Goal: Information Seeking & Learning: Learn about a topic

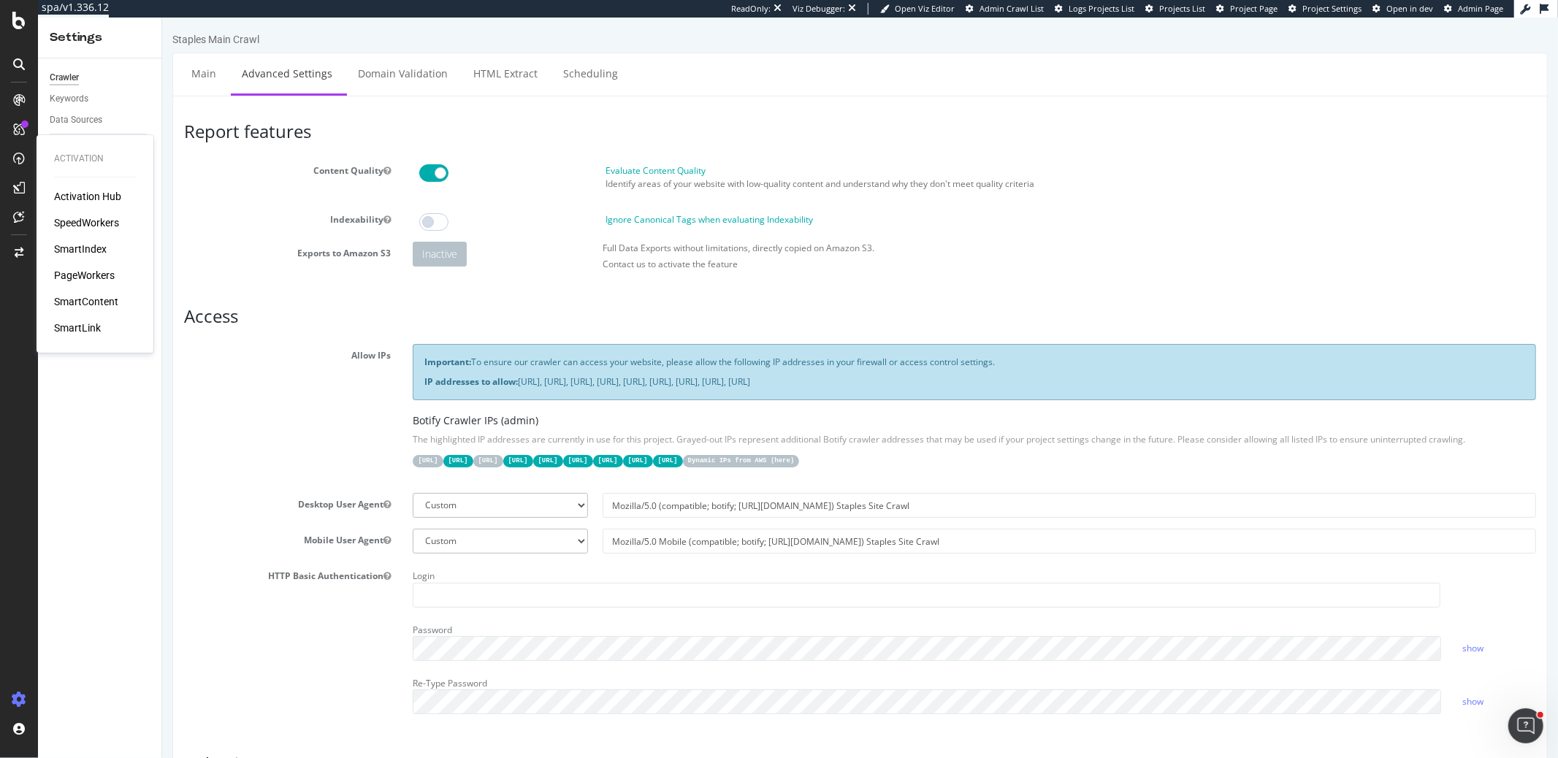
scroll to position [6, 0]
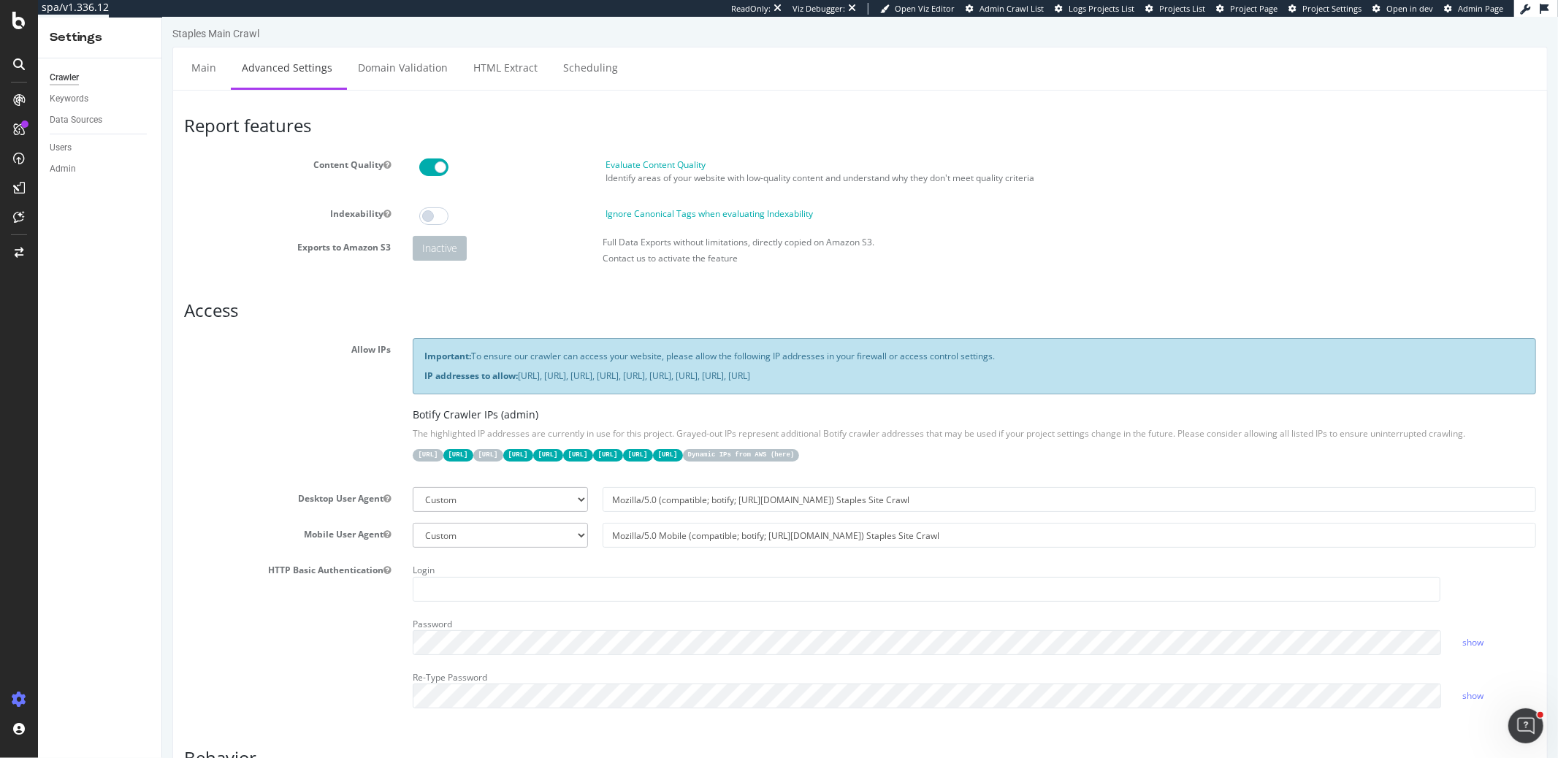
click at [345, 646] on div "HTTP Basic Authentication Login Password show Re-Type Password show" at bounding box center [859, 639] width 1374 height 160
click at [717, 703] on div "Login Password show Re-Type Password show" at bounding box center [973, 639] width 1145 height 160
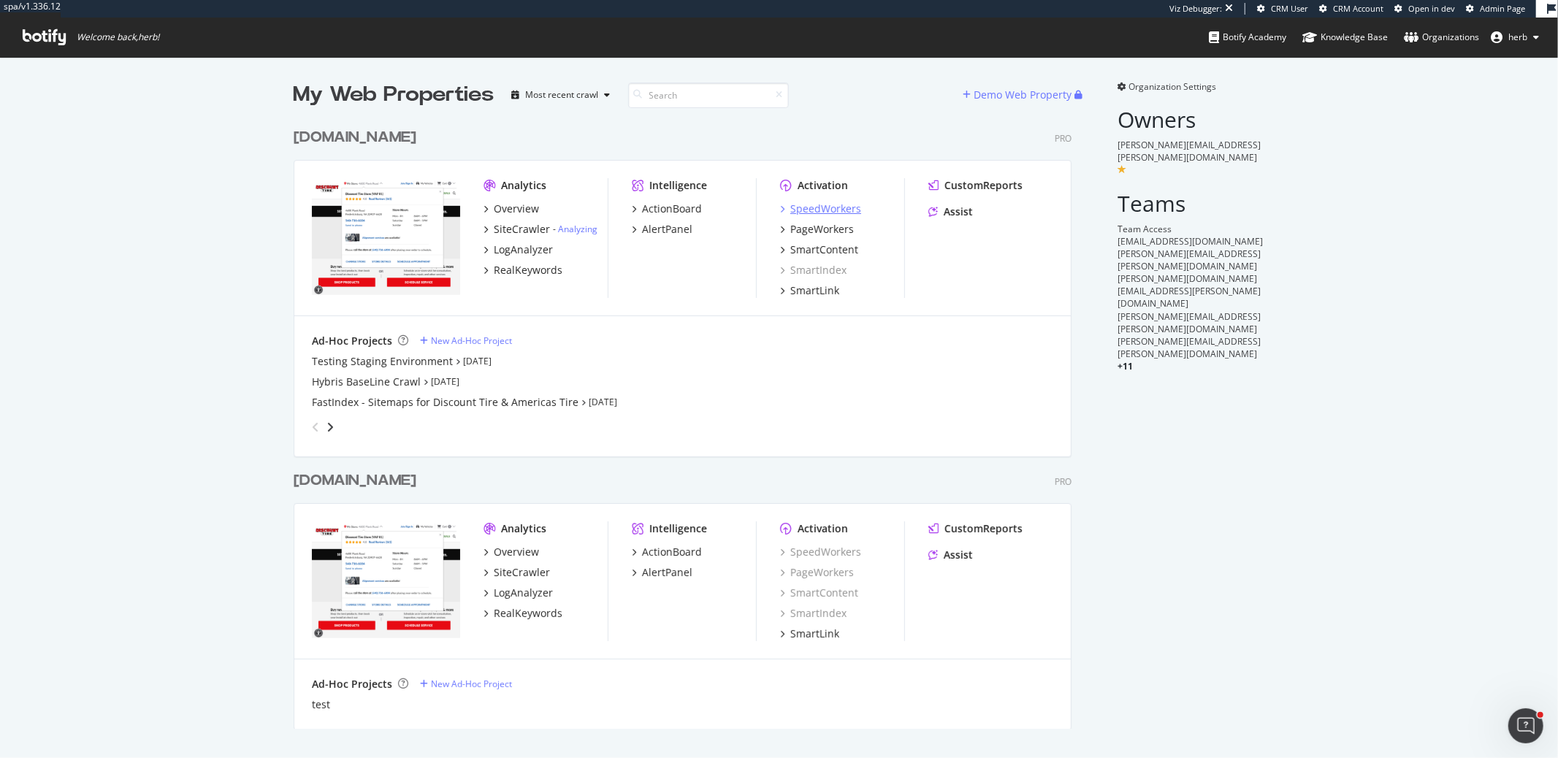
click at [841, 210] on div "SpeedWorkers" at bounding box center [825, 209] width 71 height 15
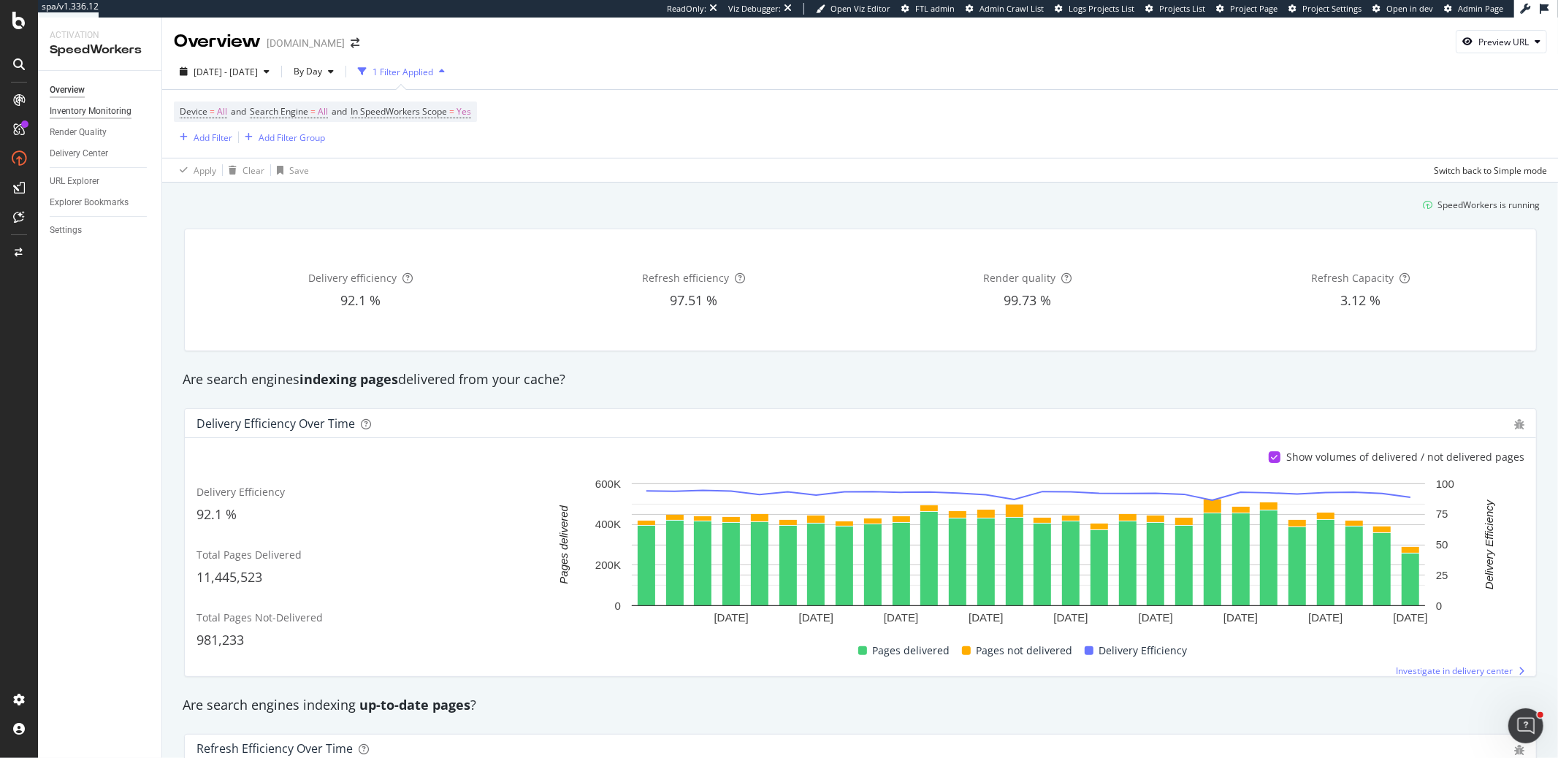
click at [71, 112] on div "Inventory Monitoring" at bounding box center [91, 111] width 82 height 15
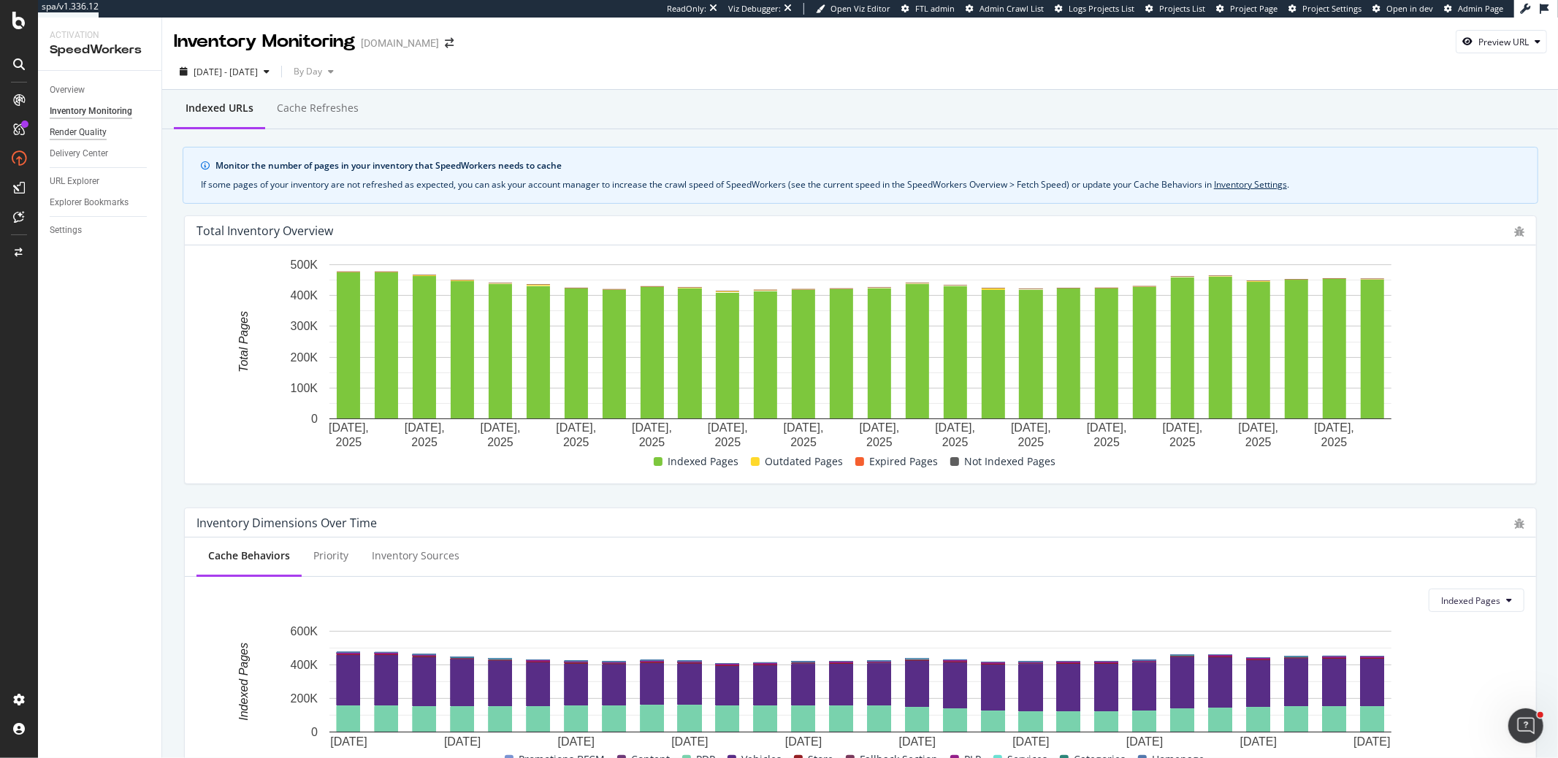
click at [85, 132] on div "Render Quality" at bounding box center [78, 132] width 57 height 15
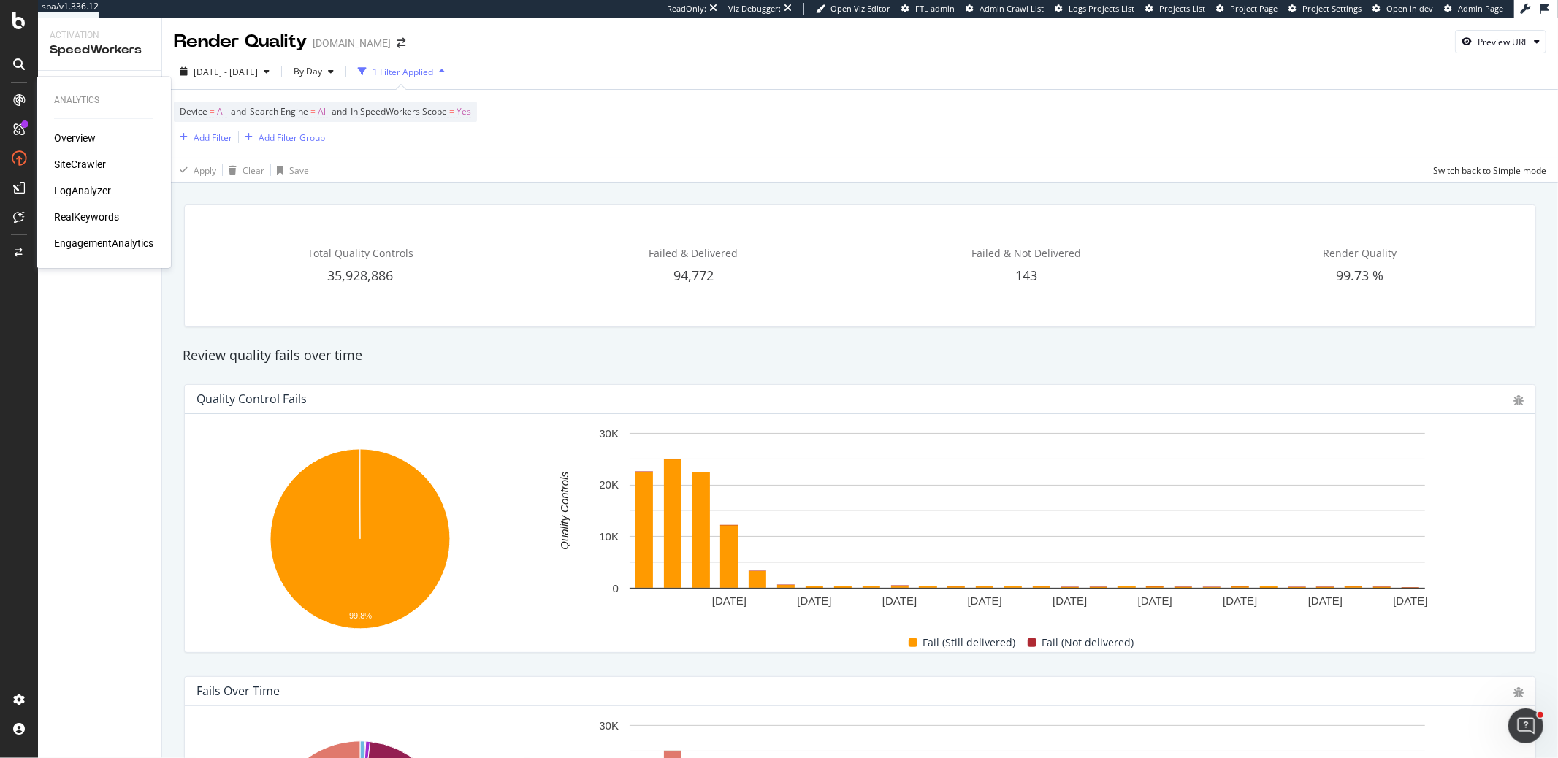
click at [104, 193] on div "LogAnalyzer" at bounding box center [82, 190] width 57 height 15
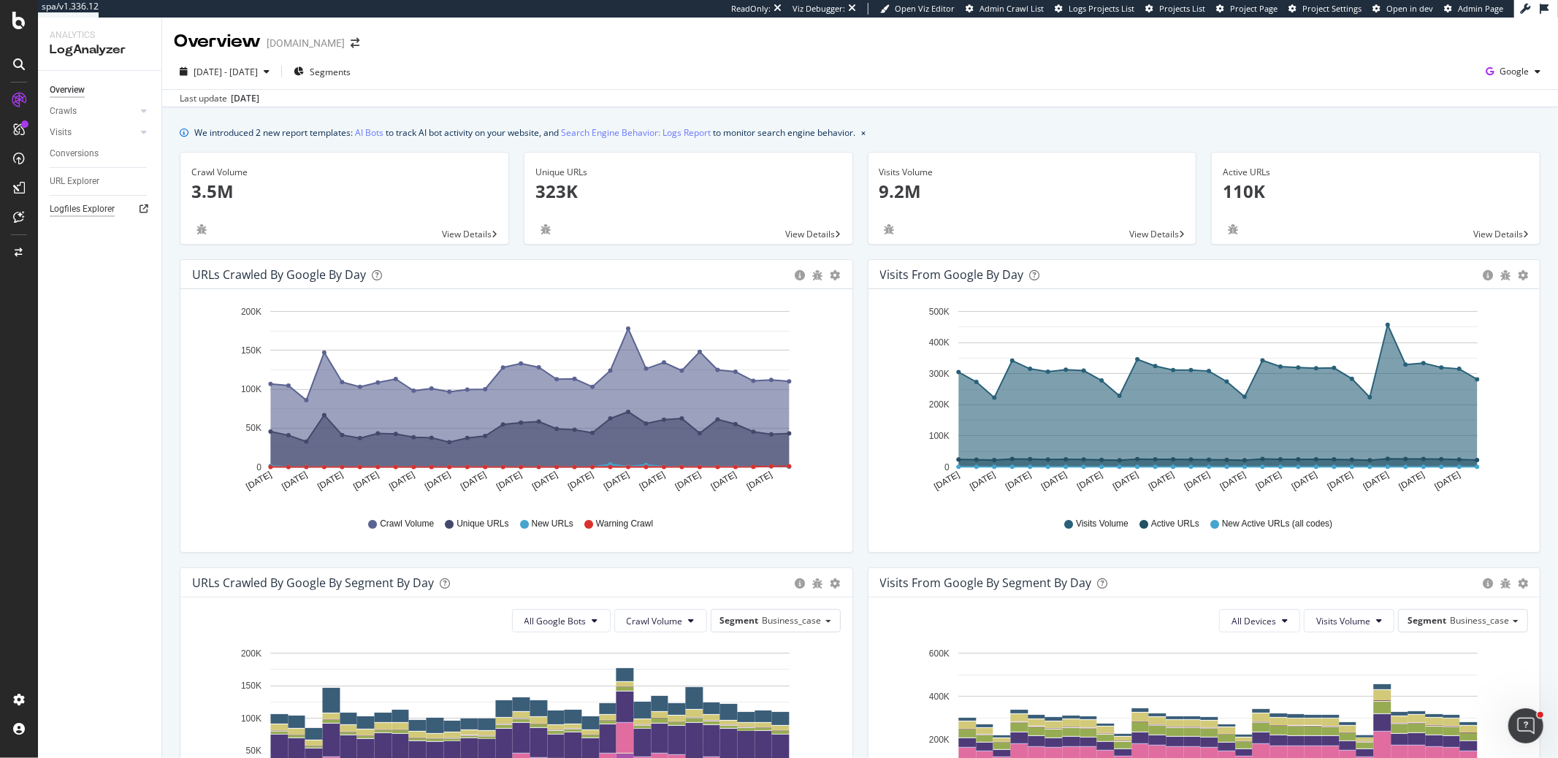
click at [96, 213] on div "Logfiles Explorer" at bounding box center [82, 209] width 65 height 15
click at [99, 278] on div "PageWorkers" at bounding box center [84, 275] width 61 height 15
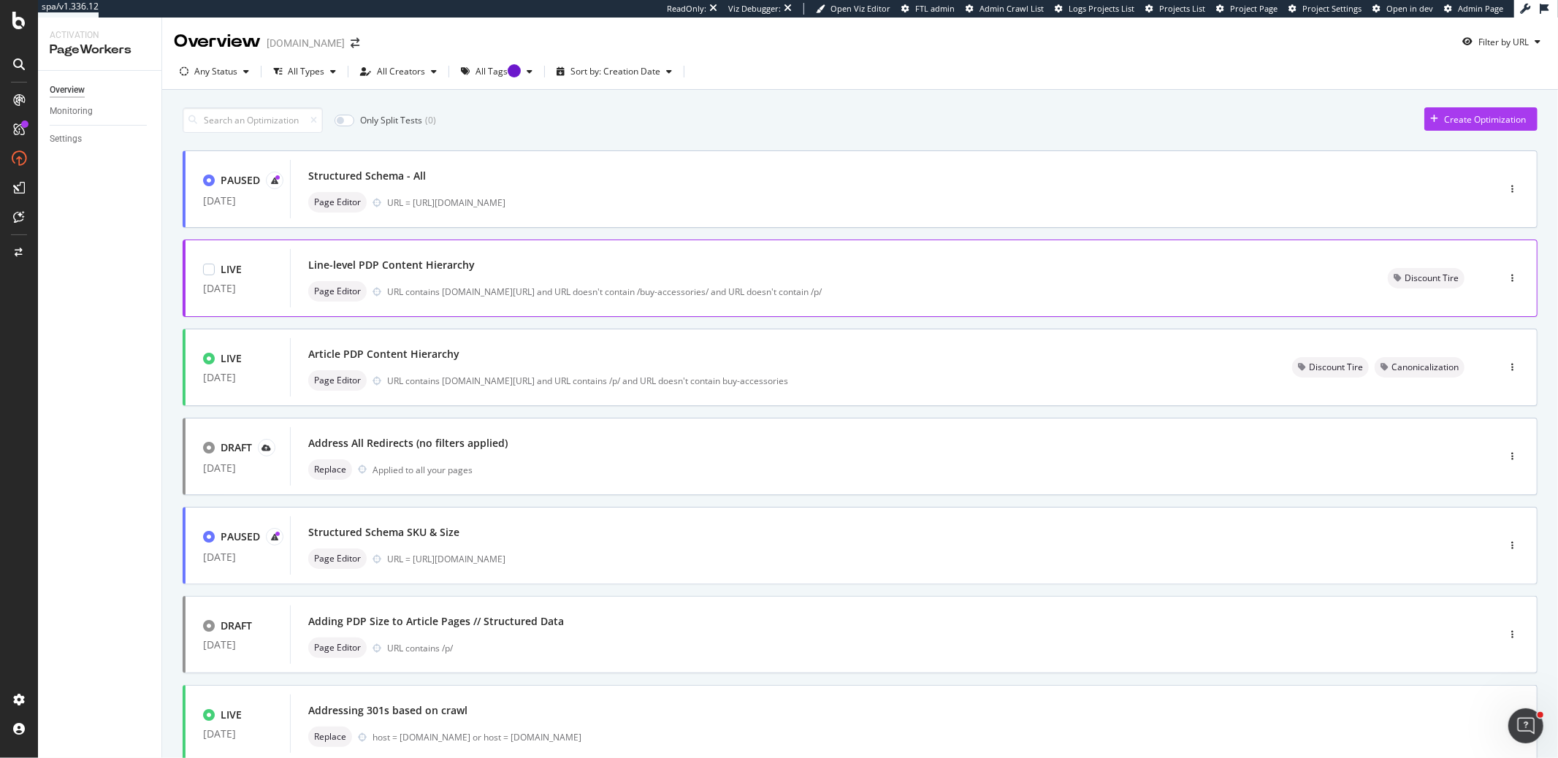
click at [502, 259] on div "Line-level PDP Content Hierarchy" at bounding box center [830, 265] width 1044 height 20
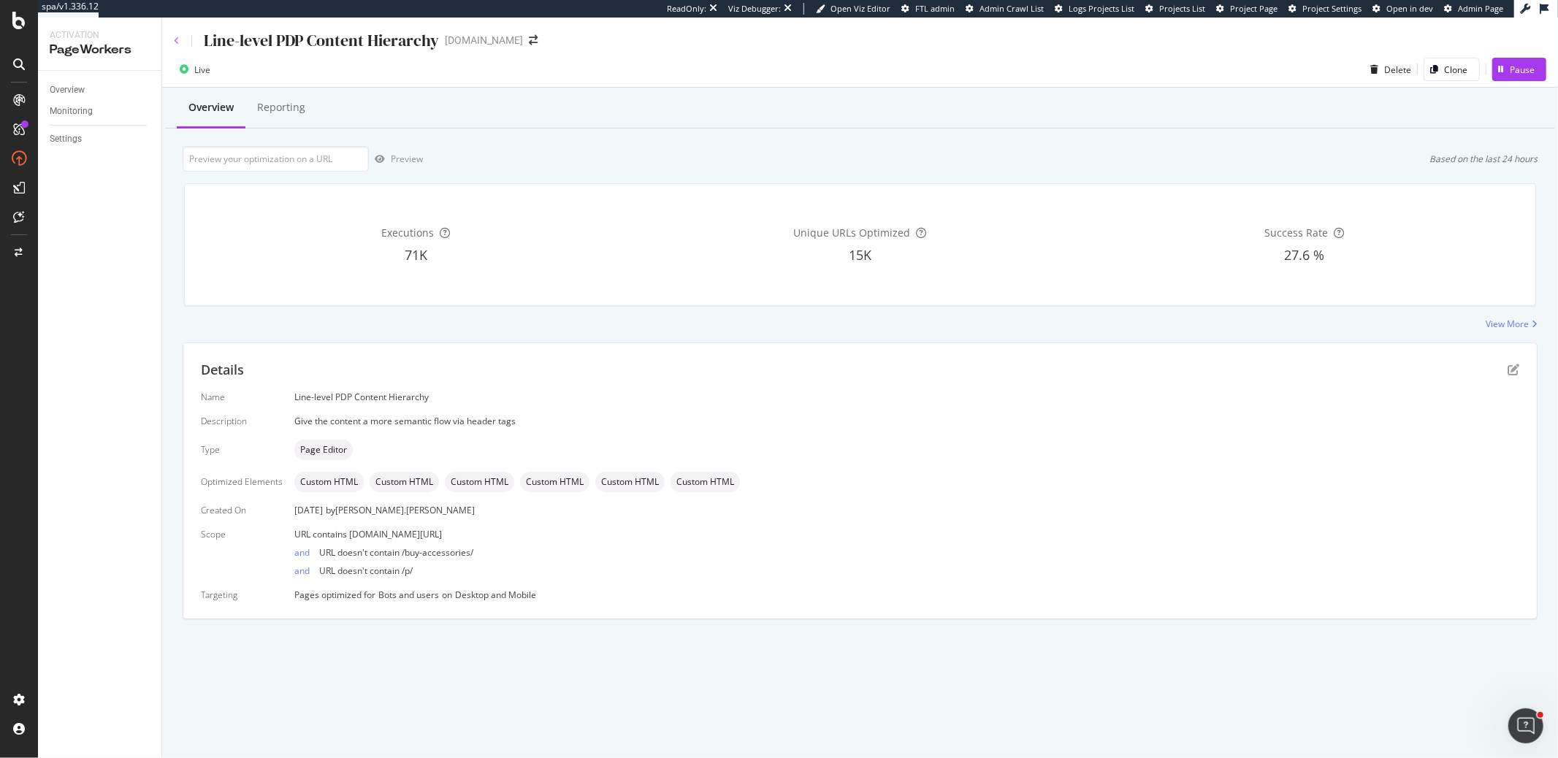
click at [176, 37] on icon at bounding box center [177, 41] width 6 height 9
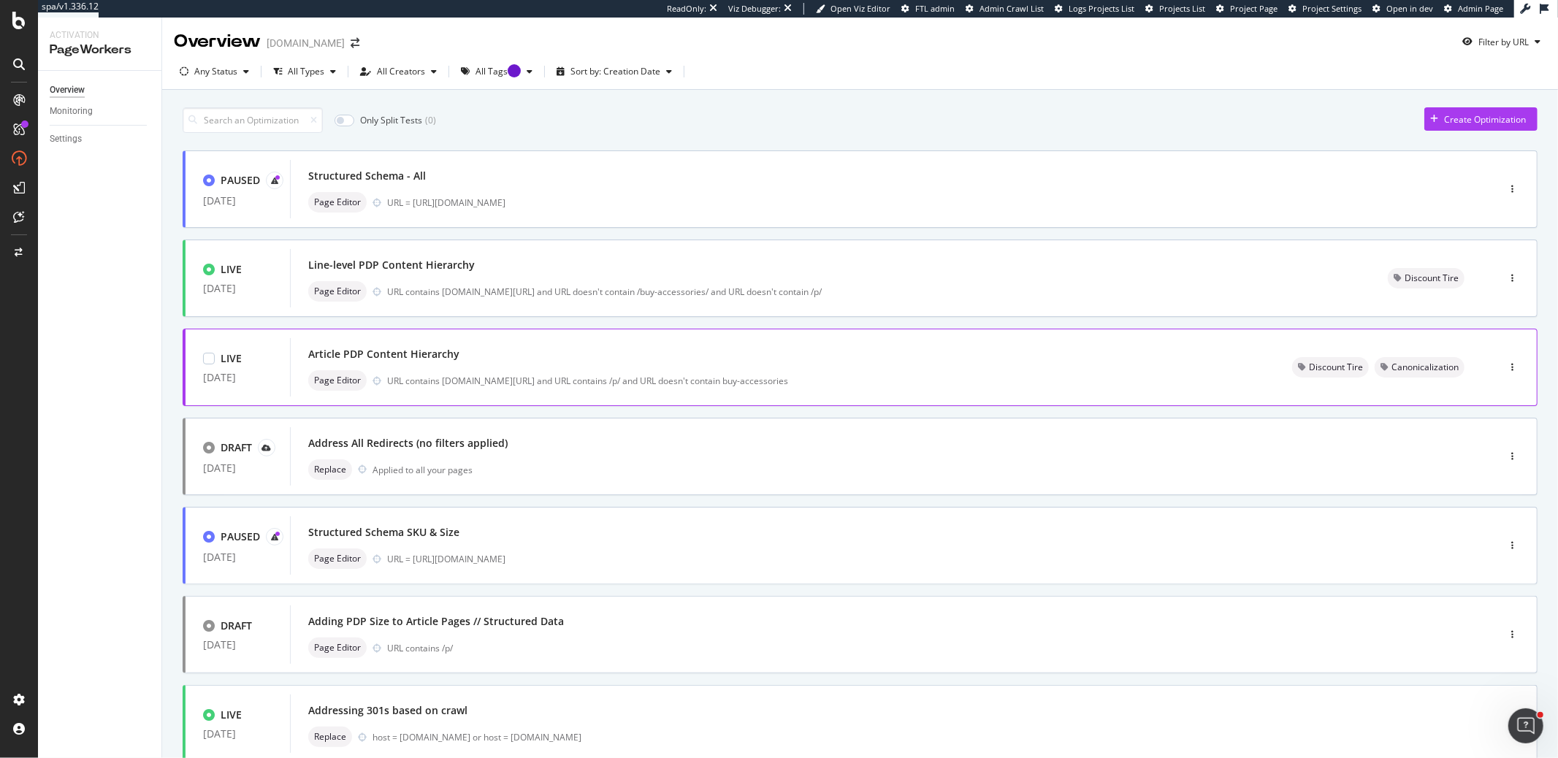
click at [511, 348] on div "Article PDP Content Hierarchy" at bounding box center [782, 354] width 949 height 20
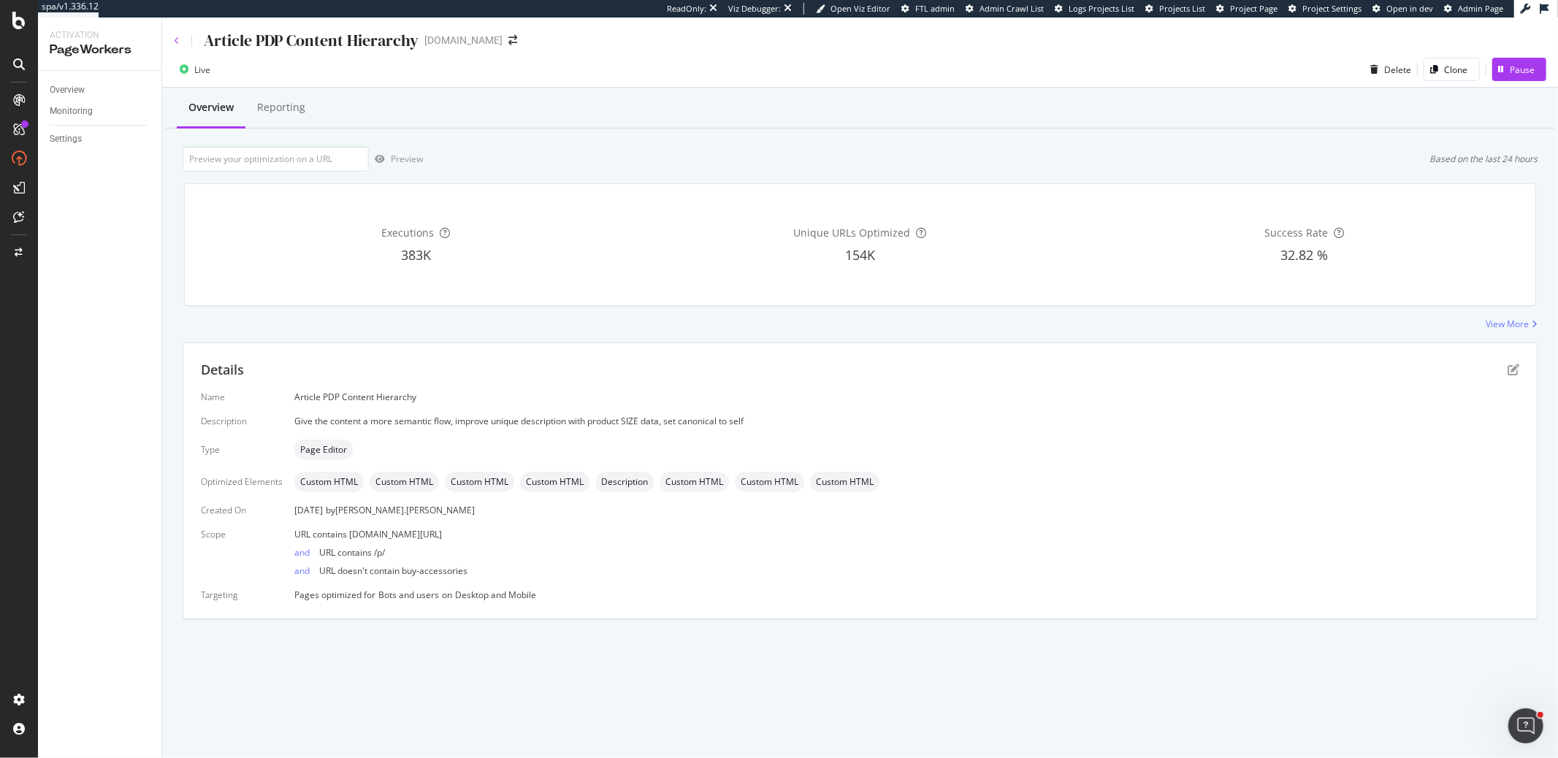
click at [178, 42] on icon at bounding box center [177, 41] width 6 height 9
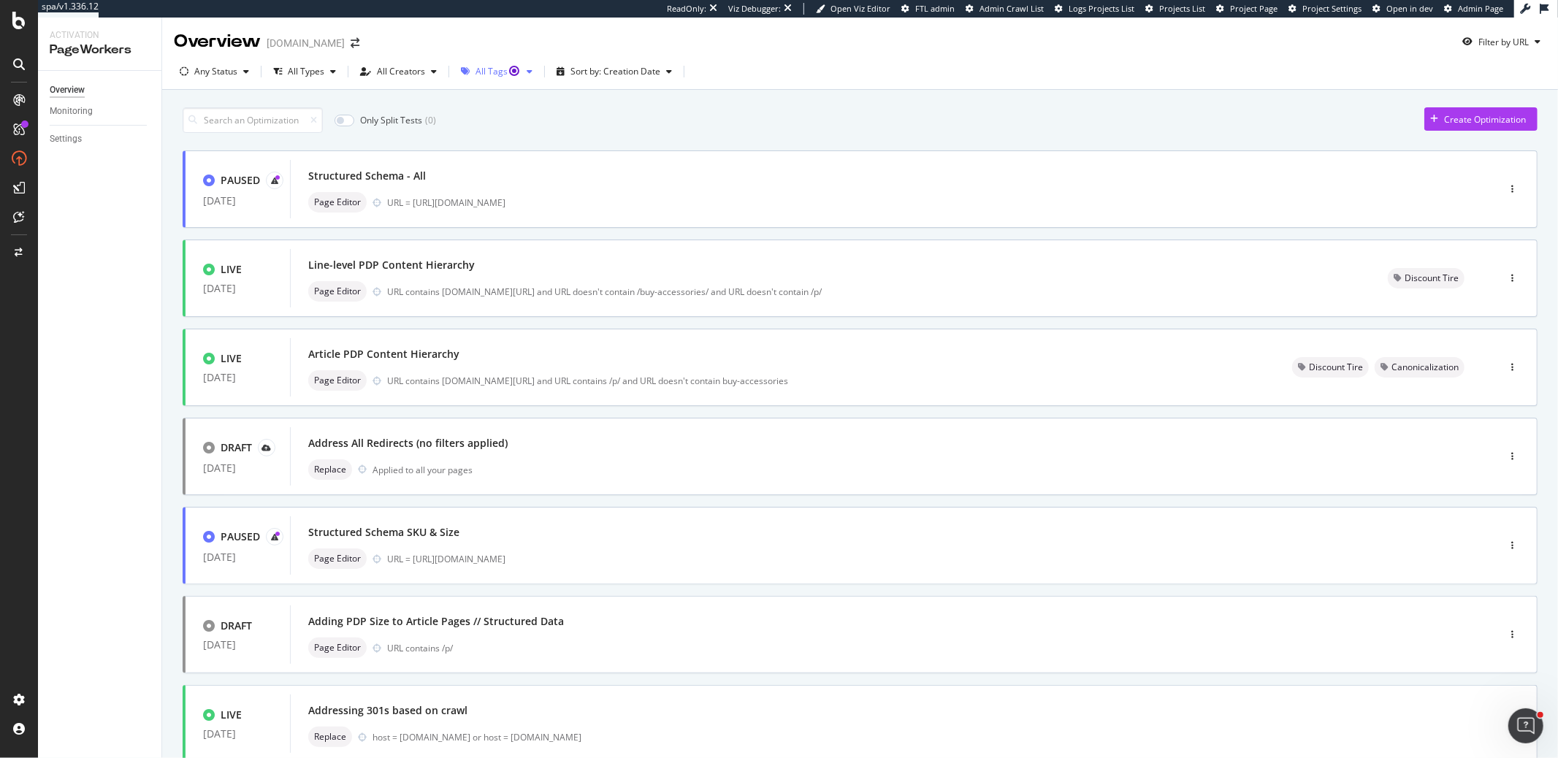
click at [521, 72] on div "button" at bounding box center [530, 71] width 18 height 9
click at [868, 72] on div "Any Status All Types All Creators All Tags Sort by: Creation Date" at bounding box center [860, 74] width 1396 height 29
